Goal: Task Accomplishment & Management: Manage account settings

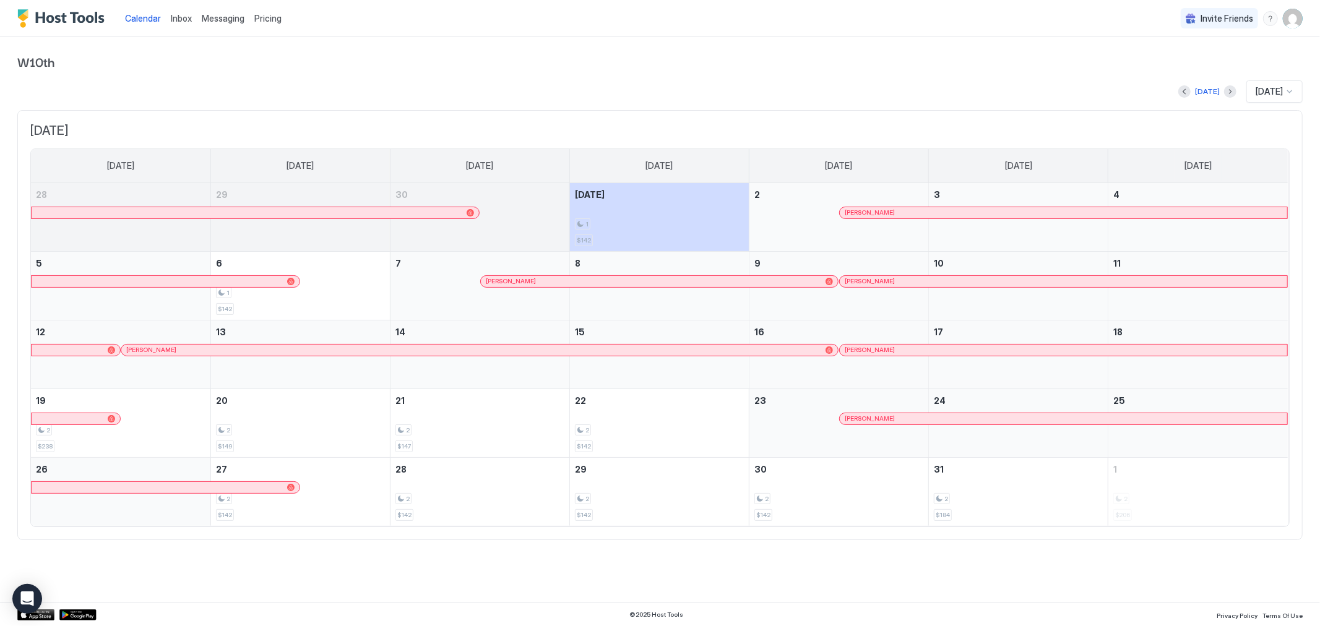
click at [172, 21] on span "Inbox" at bounding box center [181, 18] width 21 height 11
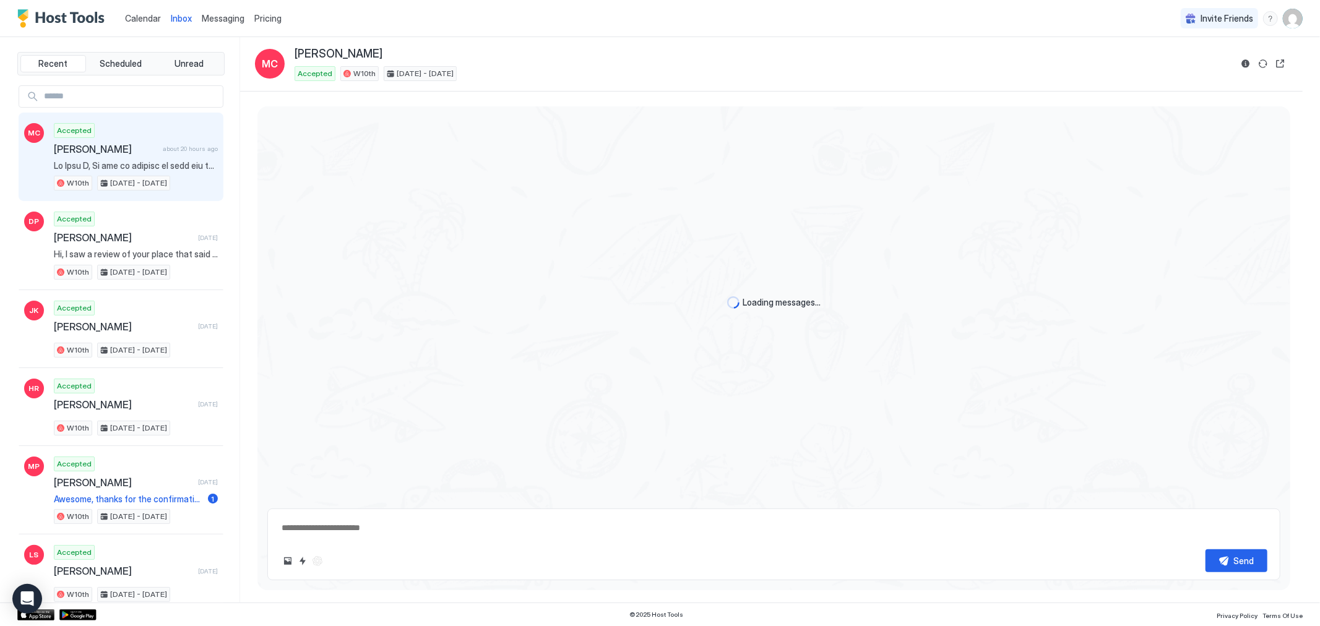
scroll to position [1085, 0]
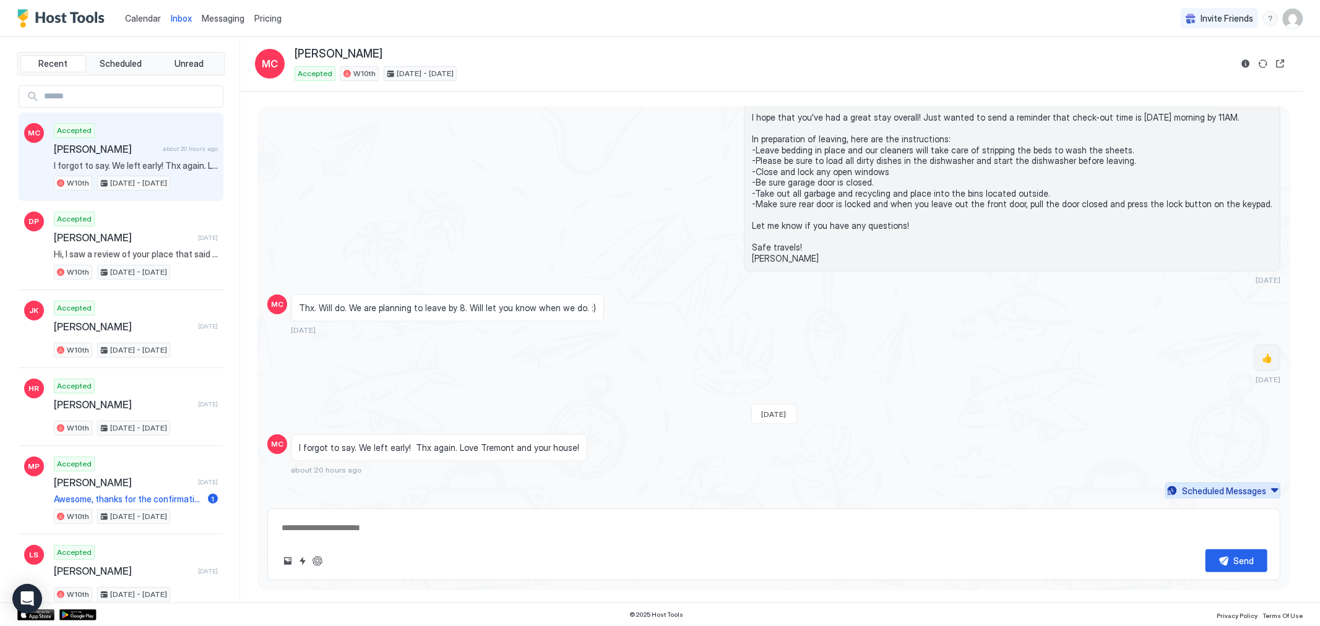
click at [1207, 491] on div "Scheduled Messages" at bounding box center [1224, 491] width 84 height 13
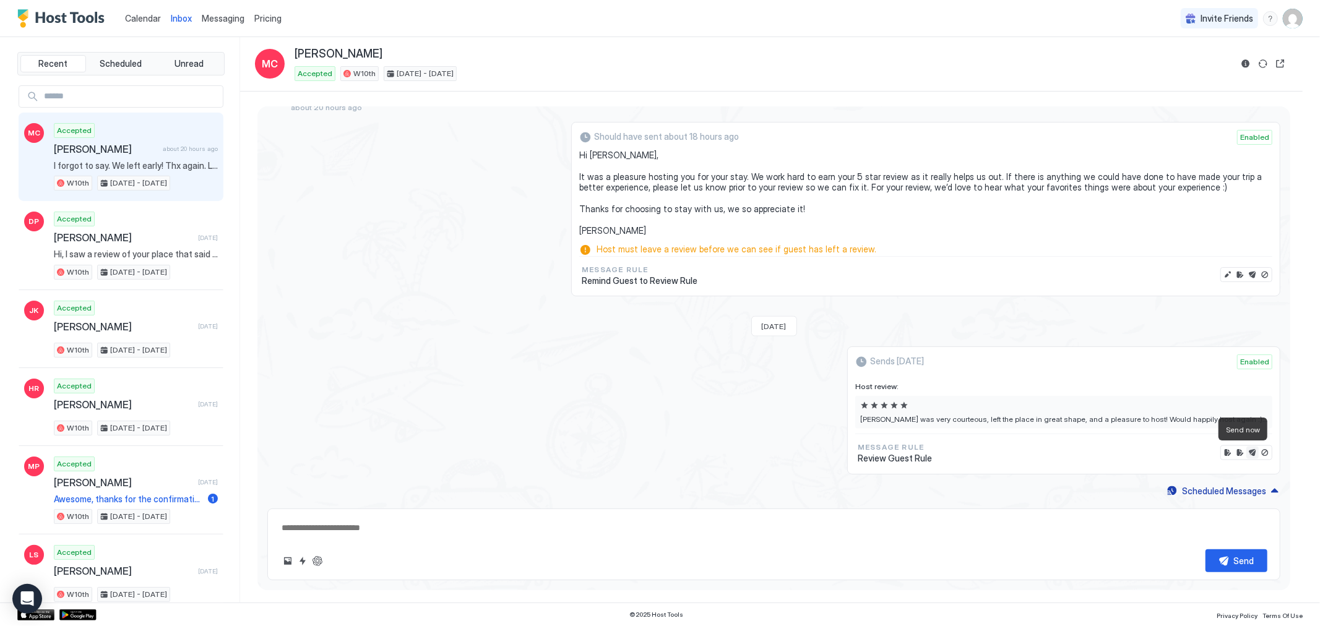
click at [1246, 451] on button "Send now" at bounding box center [1252, 453] width 12 height 12
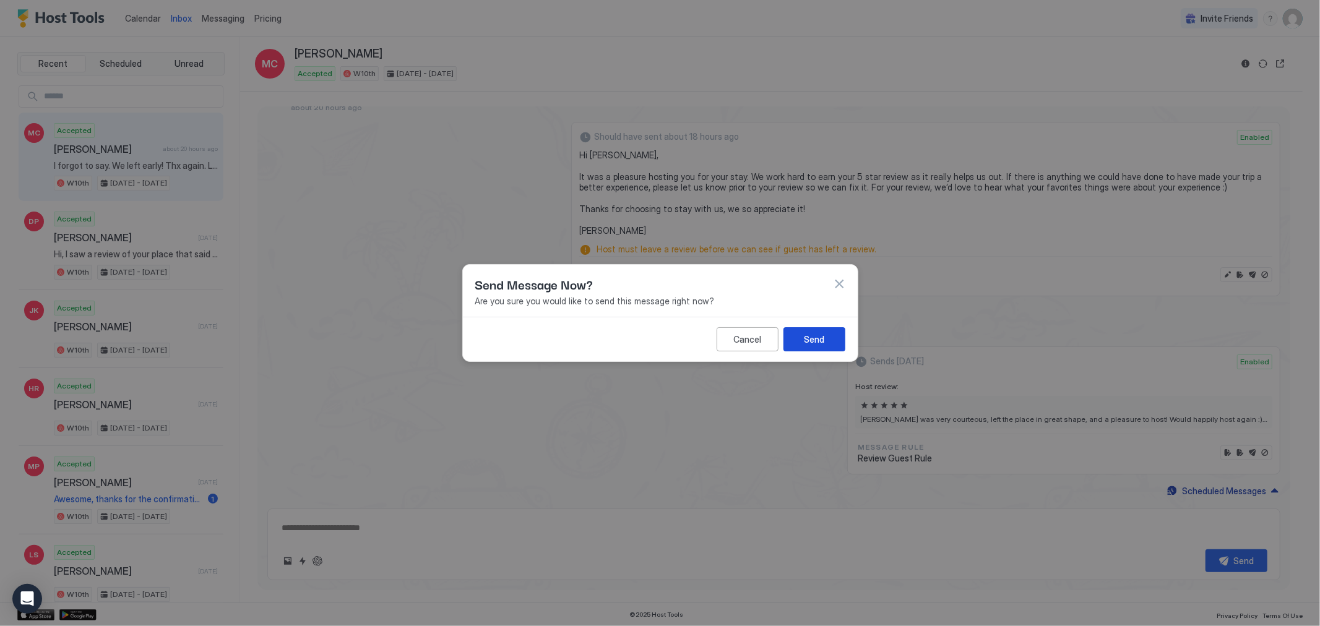
click at [821, 337] on div "Send" at bounding box center [814, 339] width 20 height 13
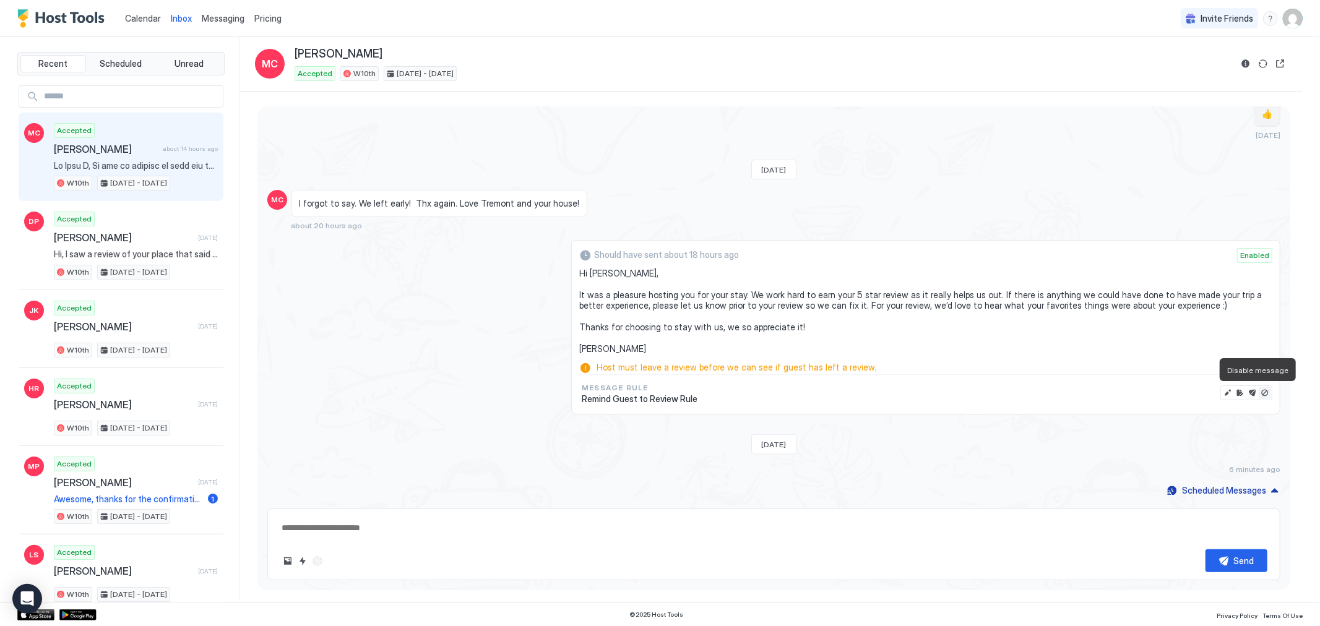
click at [1259, 393] on button "Disable message" at bounding box center [1265, 393] width 12 height 12
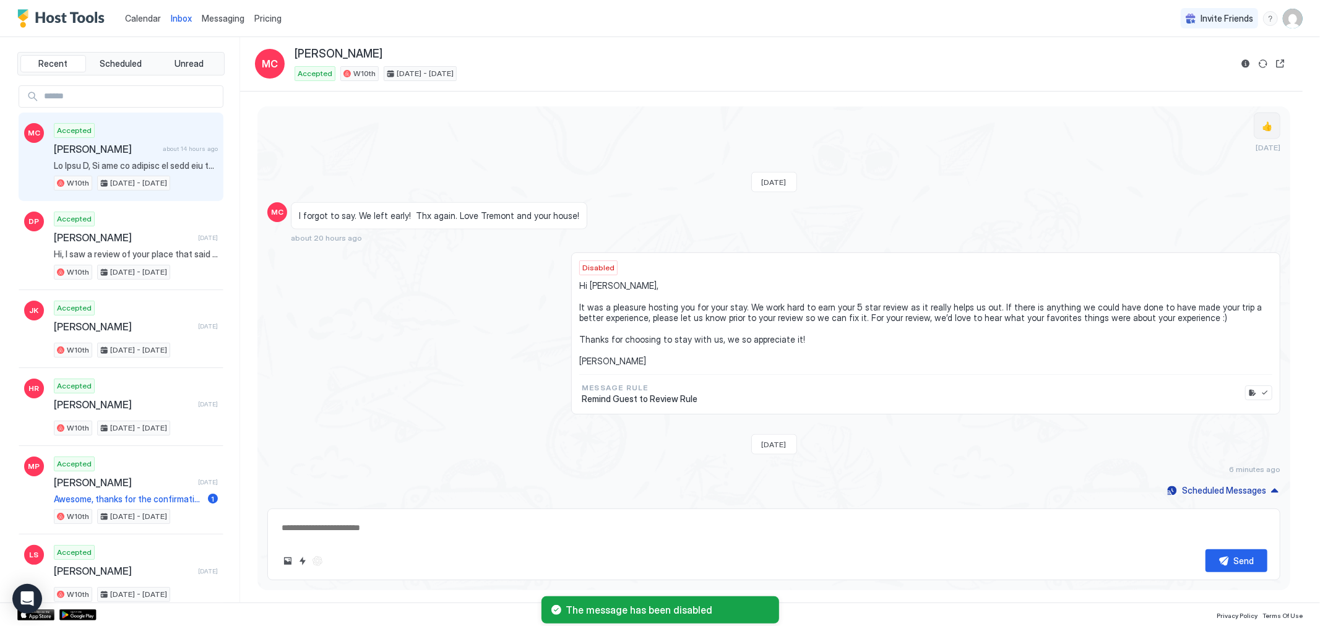
type textarea "*"
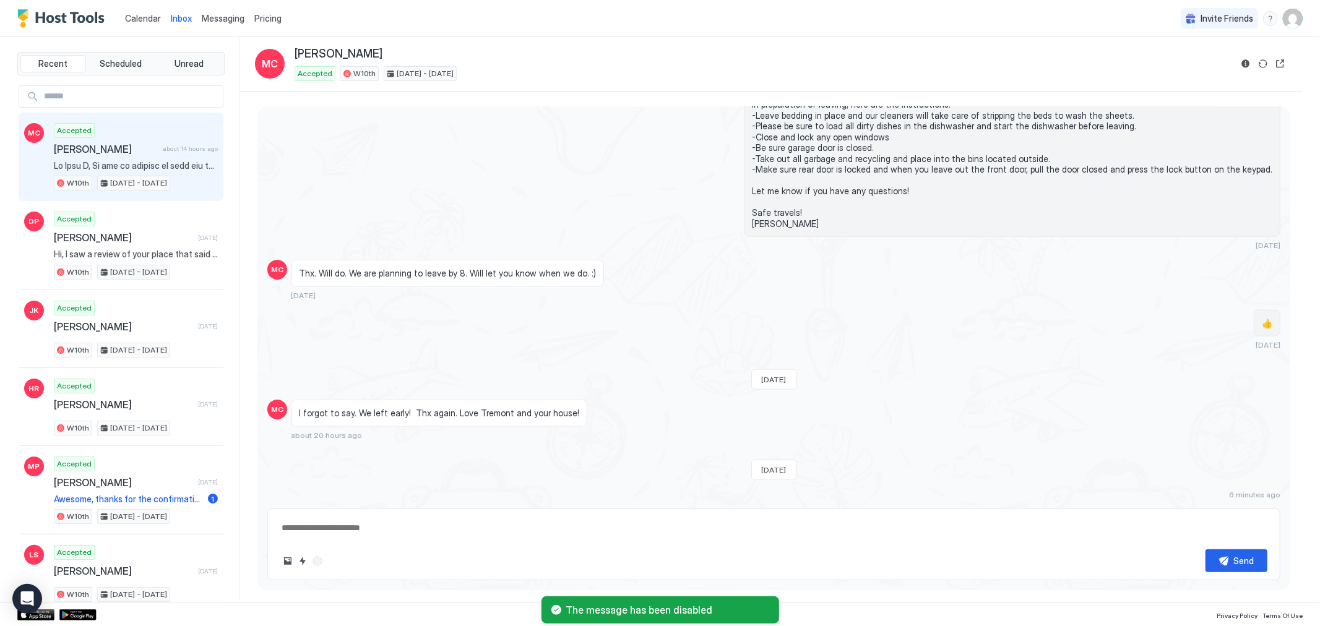
scroll to position [1119, 0]
